Goal: Book appointment/travel/reservation

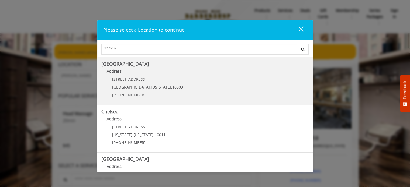
click at [145, 81] on p "[STREET_ADDRESS]" at bounding box center [147, 79] width 71 height 4
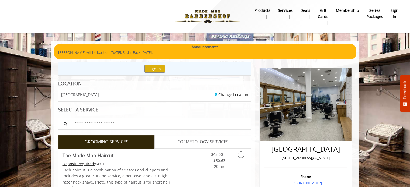
scroll to position [27, 0]
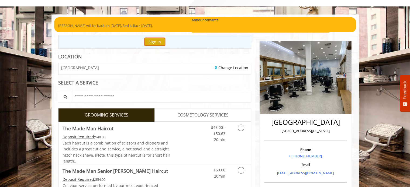
click at [156, 42] on button "Sign In" at bounding box center [155, 42] width 20 height 8
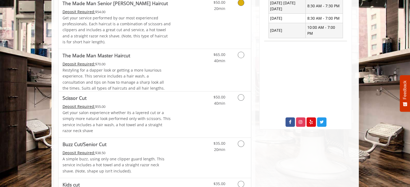
scroll to position [162, 0]
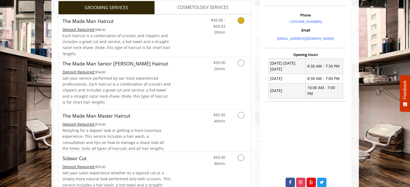
click at [242, 34] on link "Grooming services" at bounding box center [240, 25] width 14 height 21
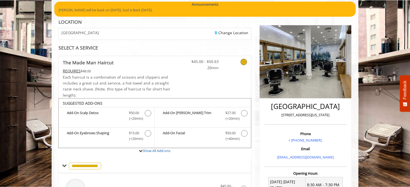
scroll to position [33, 0]
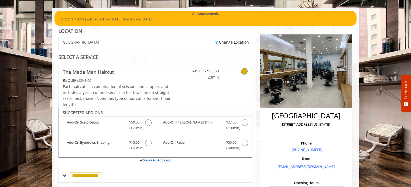
click at [244, 72] on icon at bounding box center [244, 71] width 6 height 6
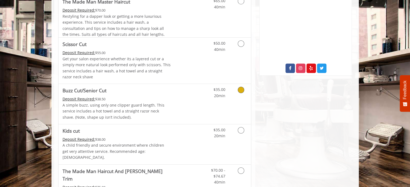
click at [227, 105] on div "$35.00 20min" at bounding box center [227, 104] width 48 height 40
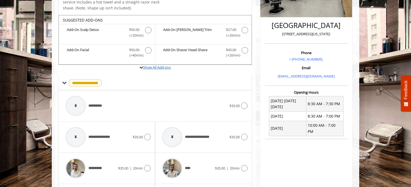
scroll to position [112, 0]
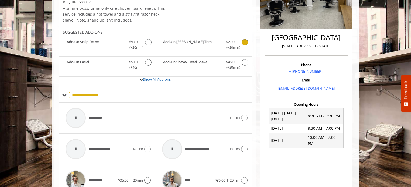
click at [210, 45] on b "Add-On Beard Trim" at bounding box center [191, 44] width 57 height 11
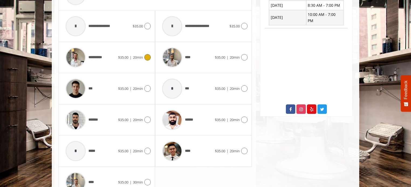
scroll to position [247, 0]
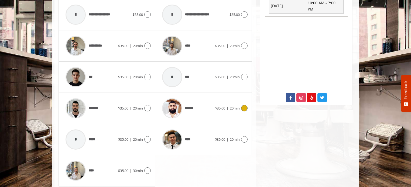
click at [208, 113] on div "******" at bounding box center [186, 109] width 55 height 26
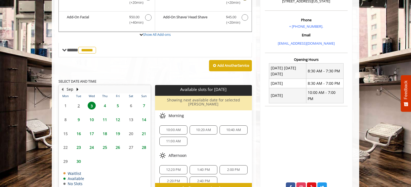
scroll to position [166, 0]
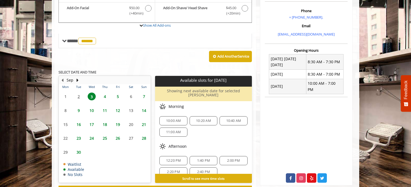
click at [119, 94] on span "5" at bounding box center [118, 97] width 8 height 8
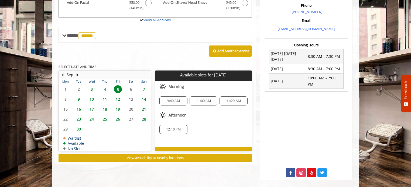
click at [173, 128] on span "12:40 PM" at bounding box center [173, 130] width 15 height 4
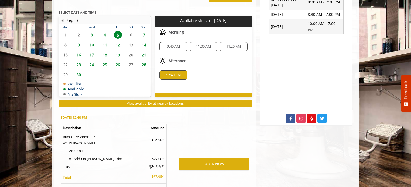
scroll to position [275, 0]
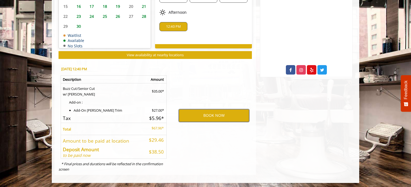
click at [200, 114] on button "BOOK NOW" at bounding box center [214, 116] width 70 height 12
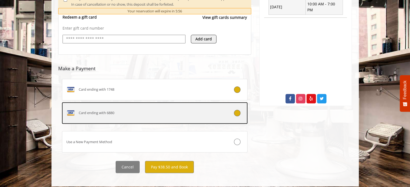
scroll to position [248, 0]
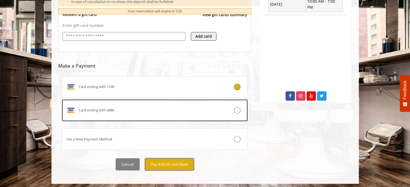
click at [180, 166] on button "Pay $38.50 and Book" at bounding box center [169, 165] width 49 height 12
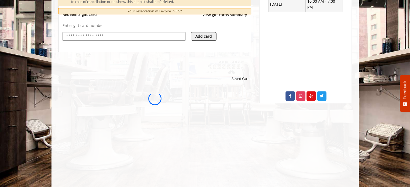
scroll to position [0, 0]
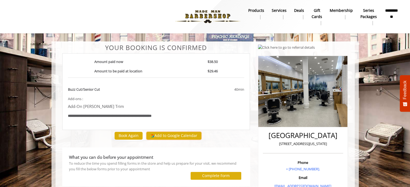
click at [174, 133] on button "Add to Google Calendar" at bounding box center [173, 136] width 55 height 8
